Goal: Task Accomplishment & Management: Manage account settings

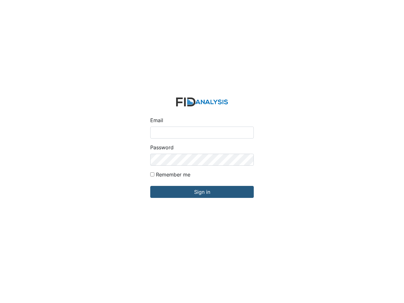
click at [202, 152] on div "Password" at bounding box center [202, 155] width 104 height 22
click at [202, 192] on input "Sign in" at bounding box center [202, 192] width 104 height 12
